Goal: Feedback & Contribution: Leave review/rating

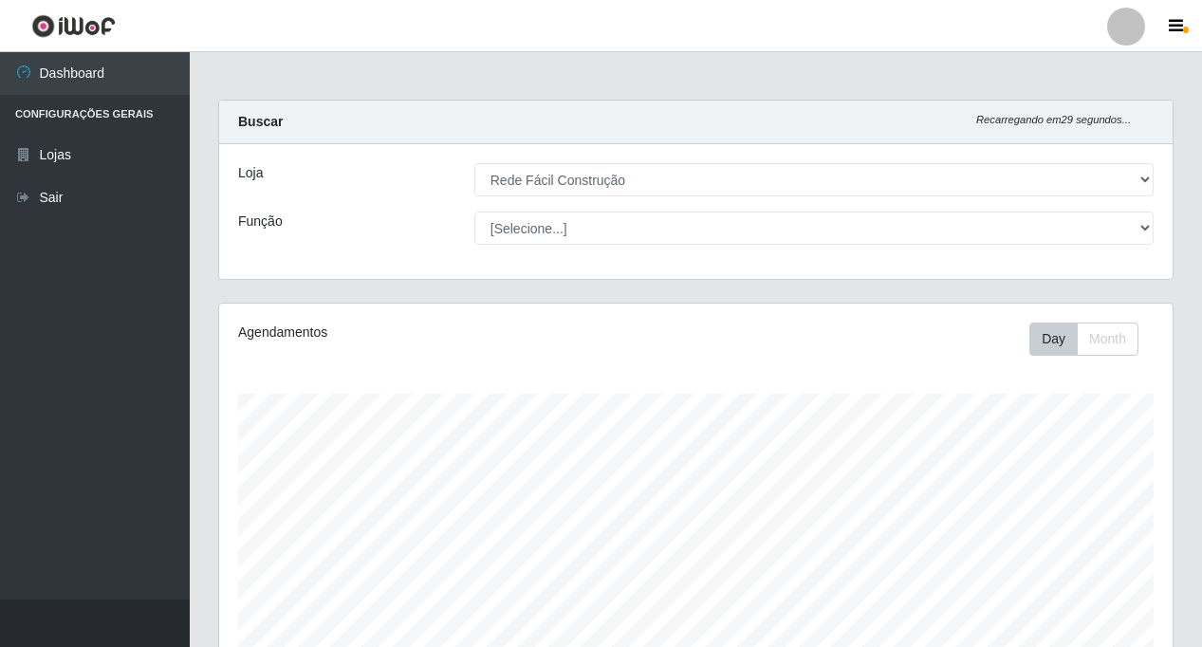
select select "318"
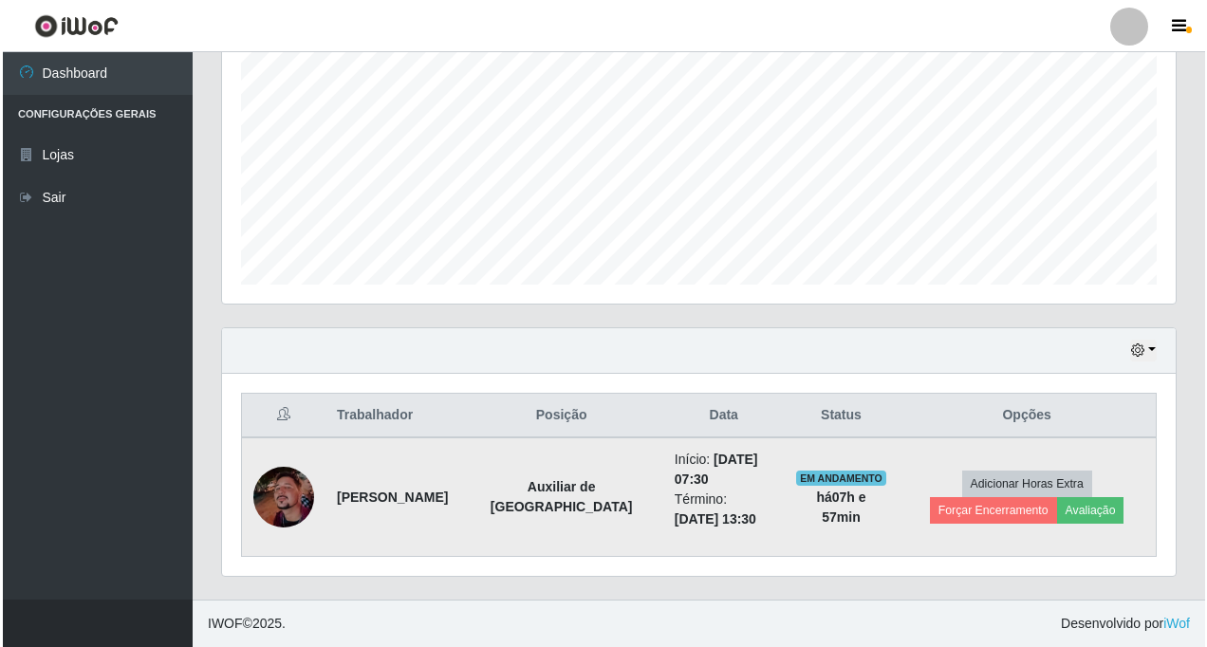
scroll to position [394, 954]
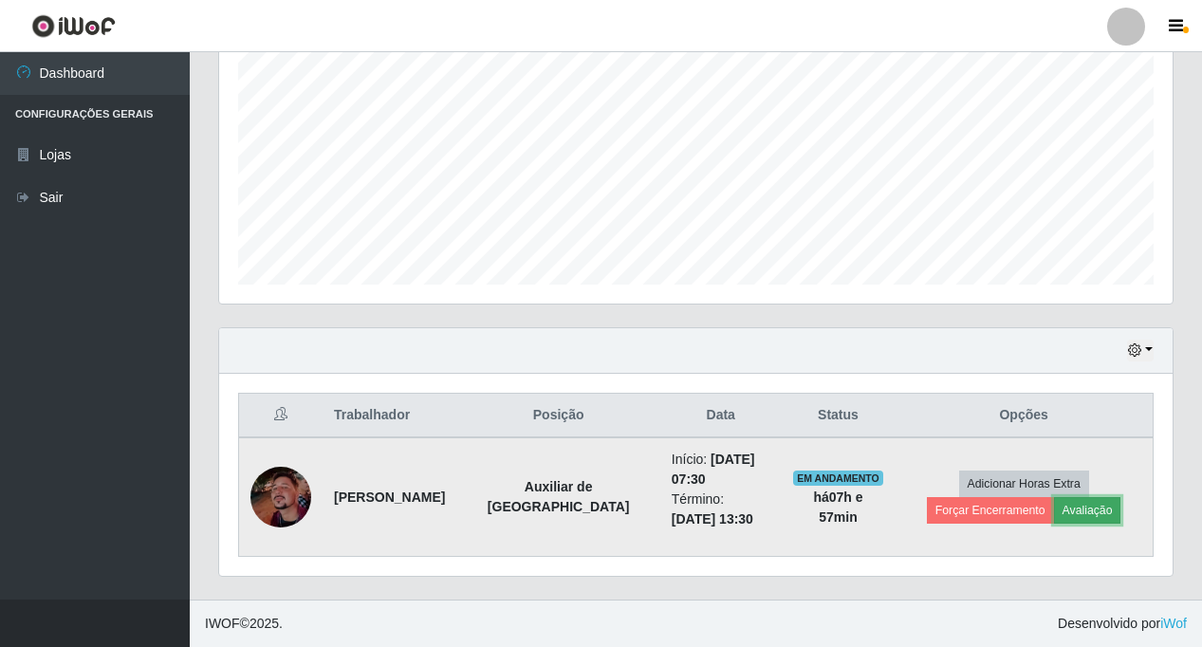
click at [1054, 513] on button "Avaliação" at bounding box center [1087, 510] width 67 height 27
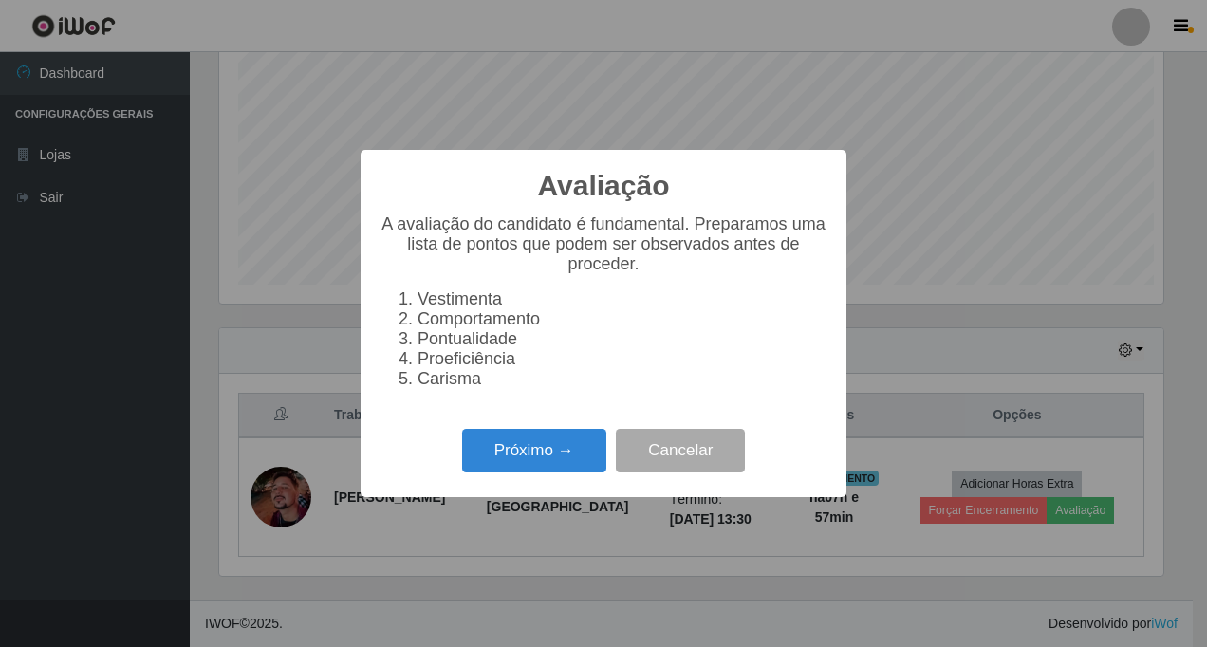
scroll to position [394, 944]
click at [565, 456] on button "Próximo →" at bounding box center [534, 451] width 144 height 45
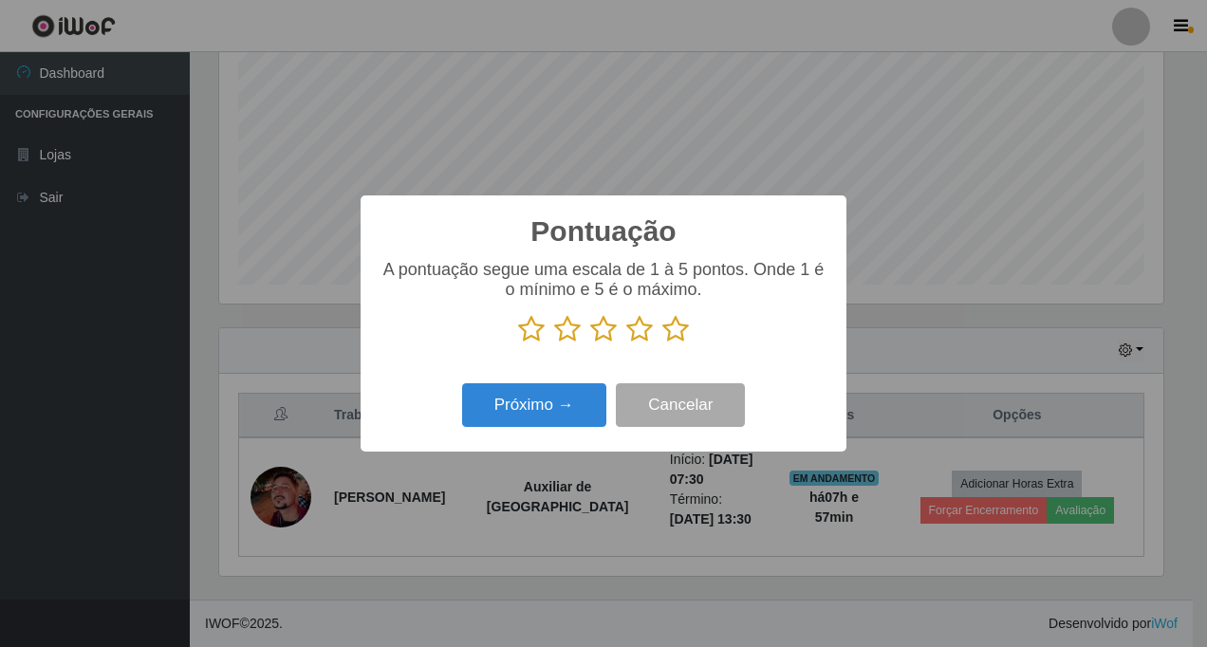
click at [673, 334] on icon at bounding box center [675, 329] width 27 height 28
click at [662, 343] on input "radio" at bounding box center [662, 343] width 0 height 0
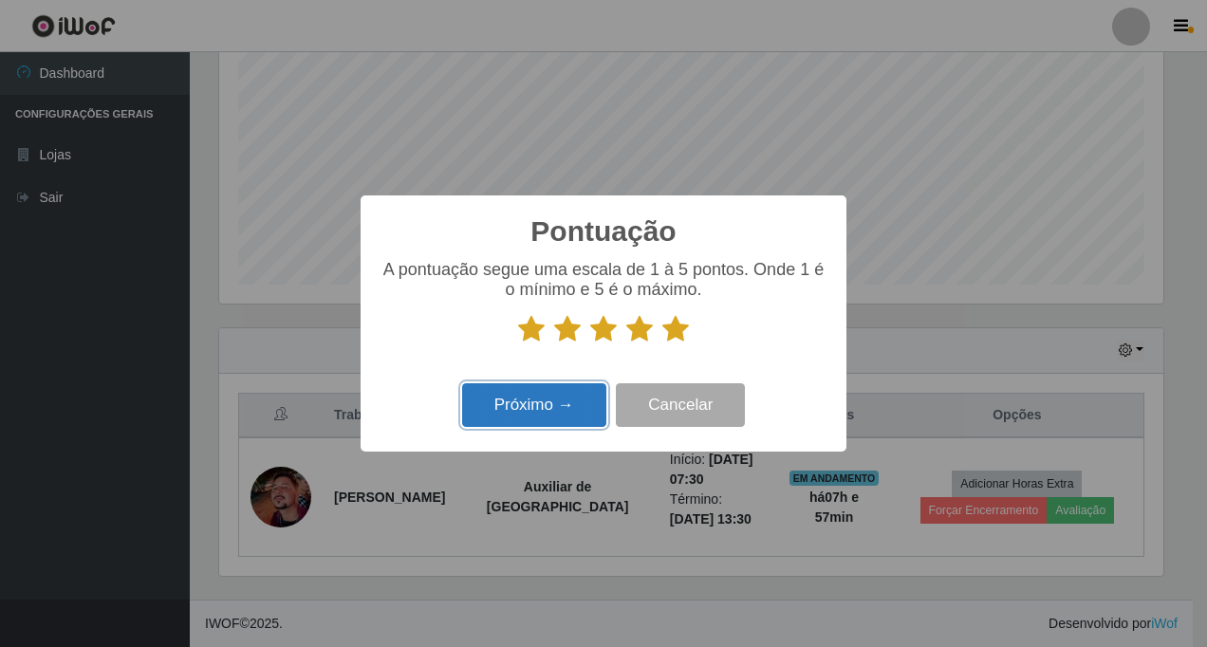
click at [562, 412] on button "Próximo →" at bounding box center [534, 405] width 144 height 45
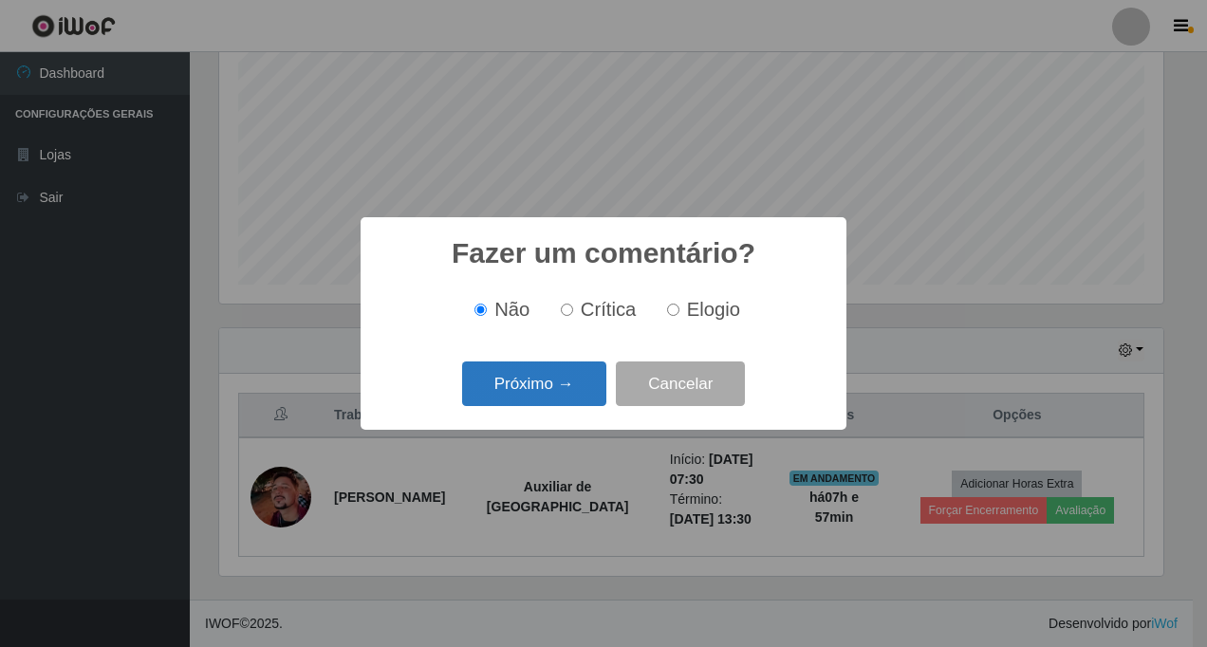
click at [571, 391] on button "Próximo →" at bounding box center [534, 384] width 144 height 45
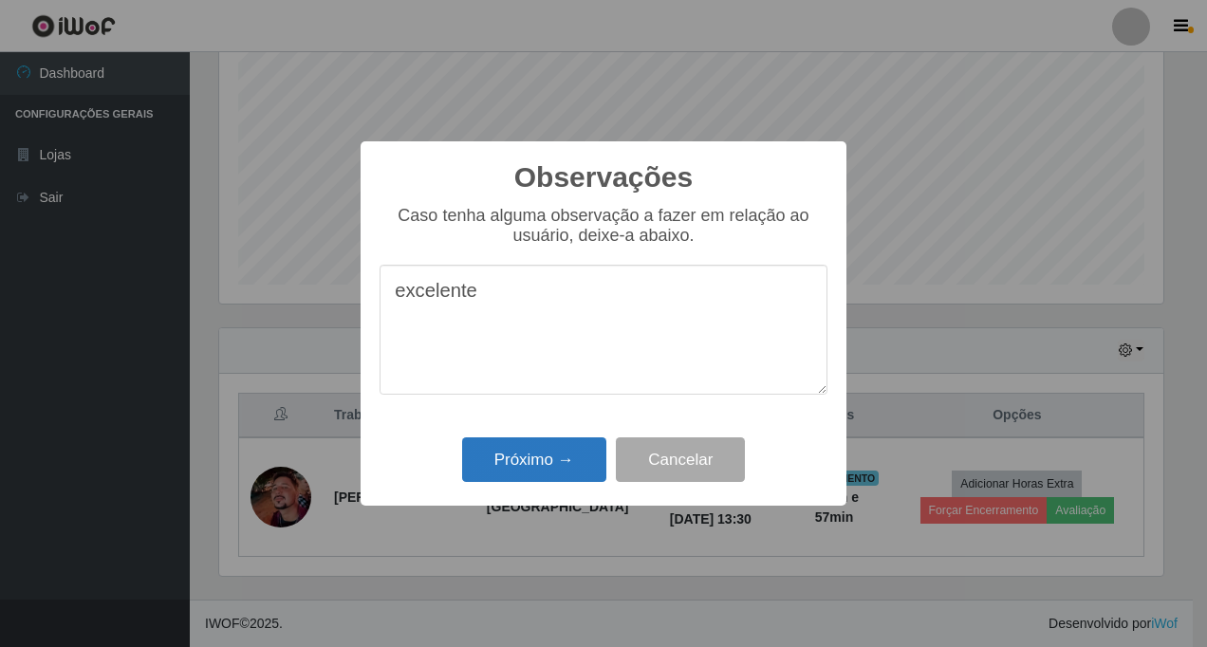
type textarea "excelente"
click at [567, 473] on button "Próximo →" at bounding box center [534, 459] width 144 height 45
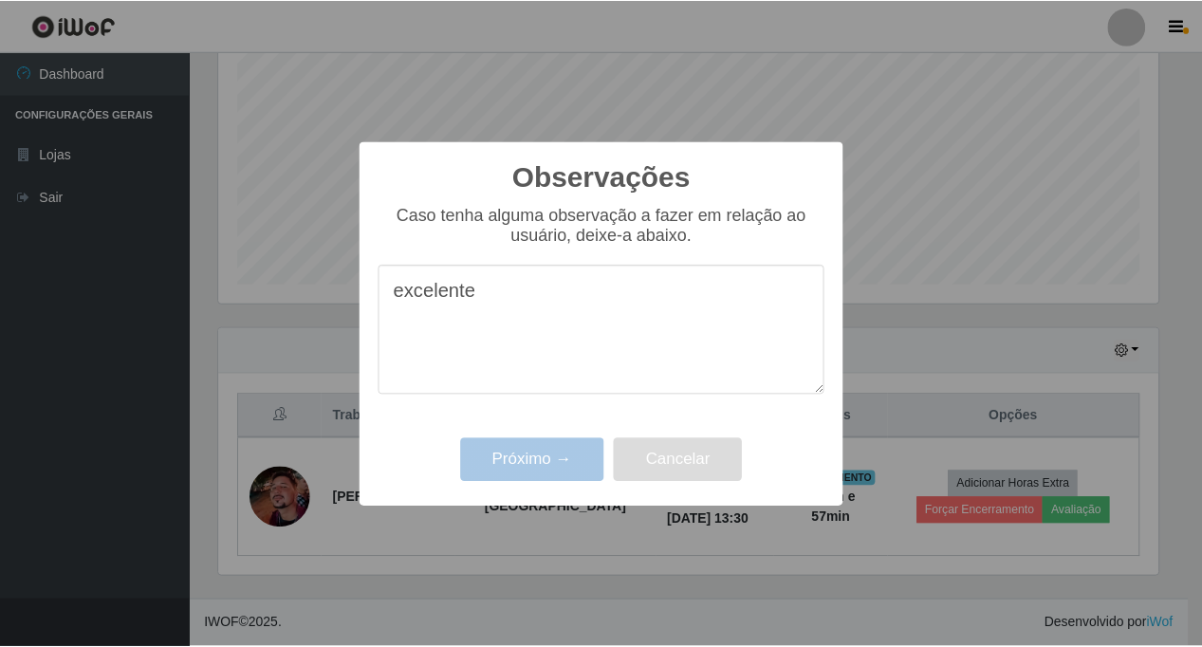
scroll to position [394, 954]
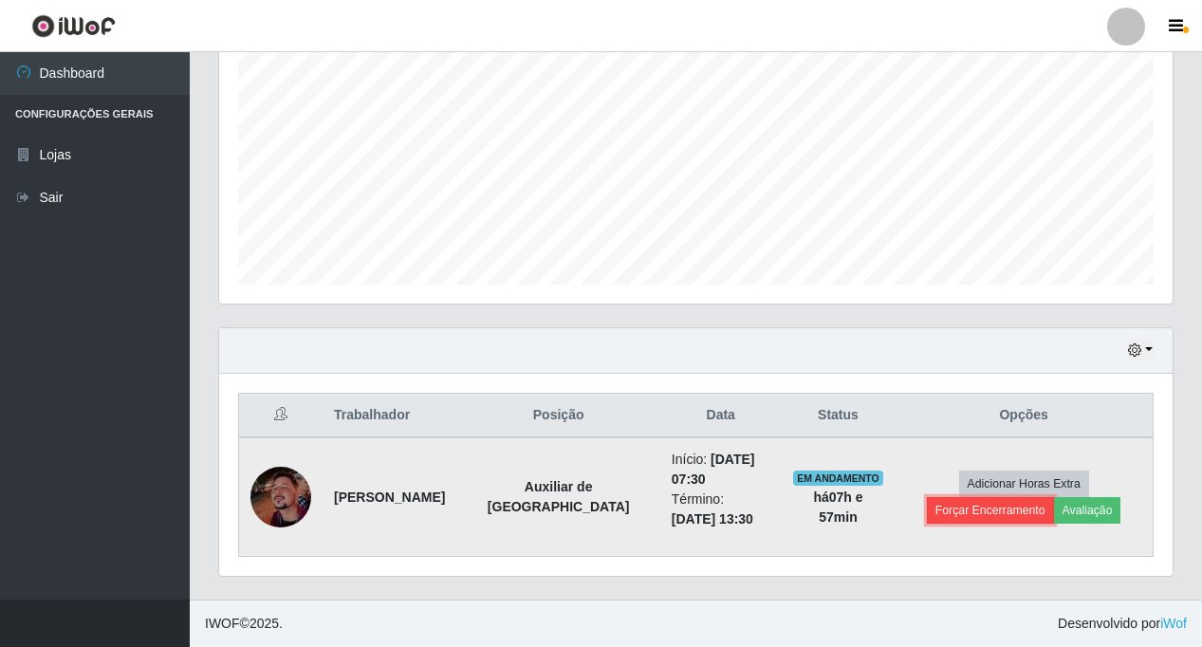
click at [1054, 497] on button "Forçar Encerramento" at bounding box center [990, 510] width 127 height 27
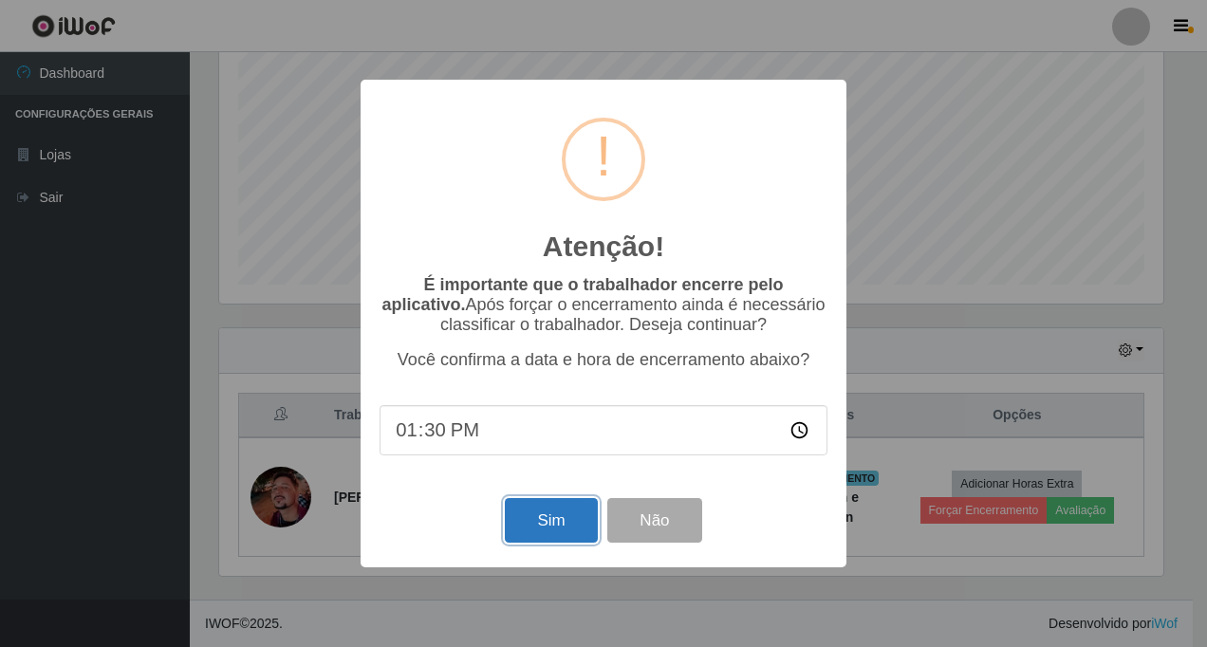
click at [569, 522] on button "Sim" at bounding box center [551, 520] width 92 height 45
